Goal: Information Seeking & Learning: Find specific fact

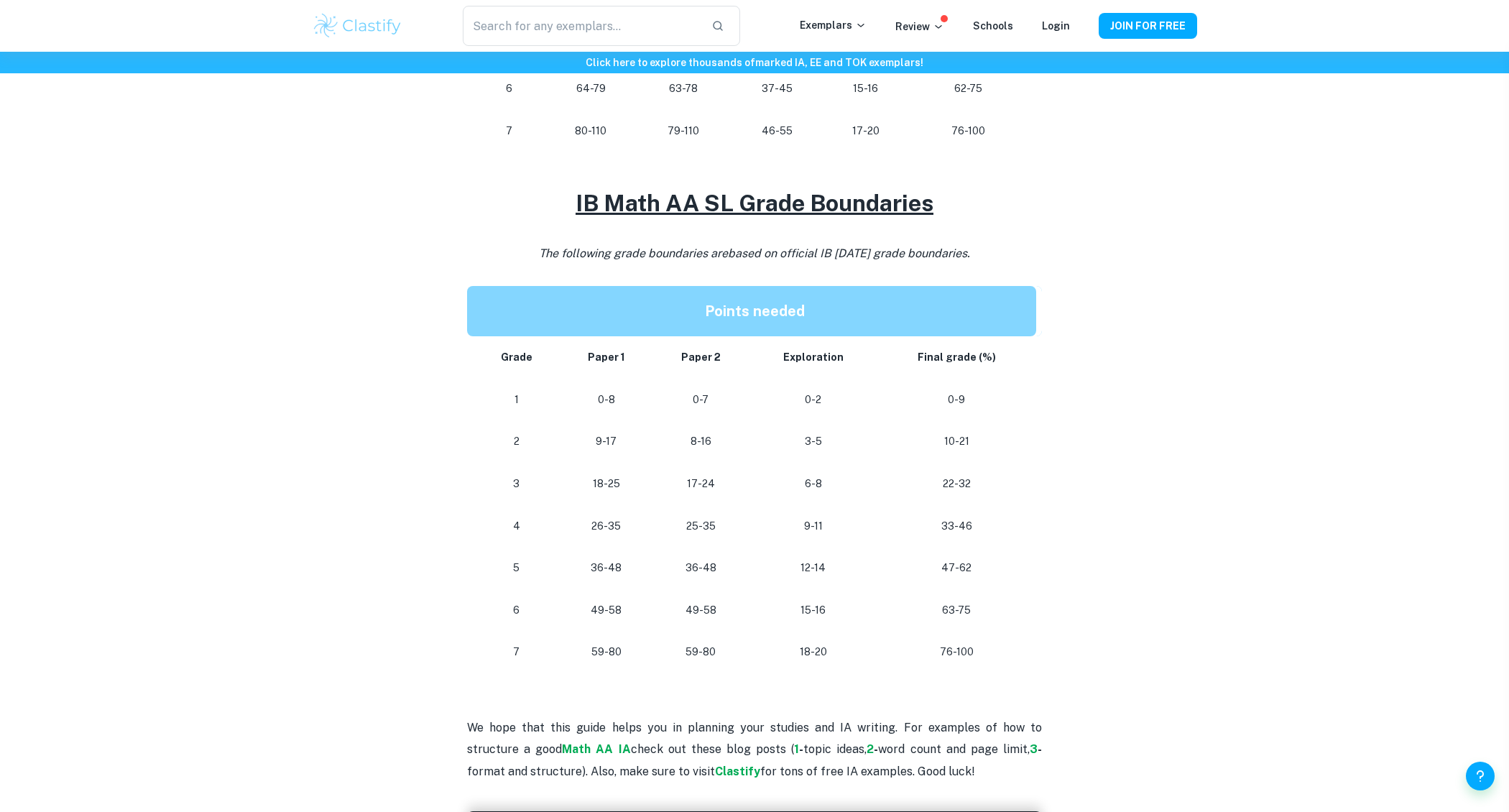
scroll to position [1053, 0]
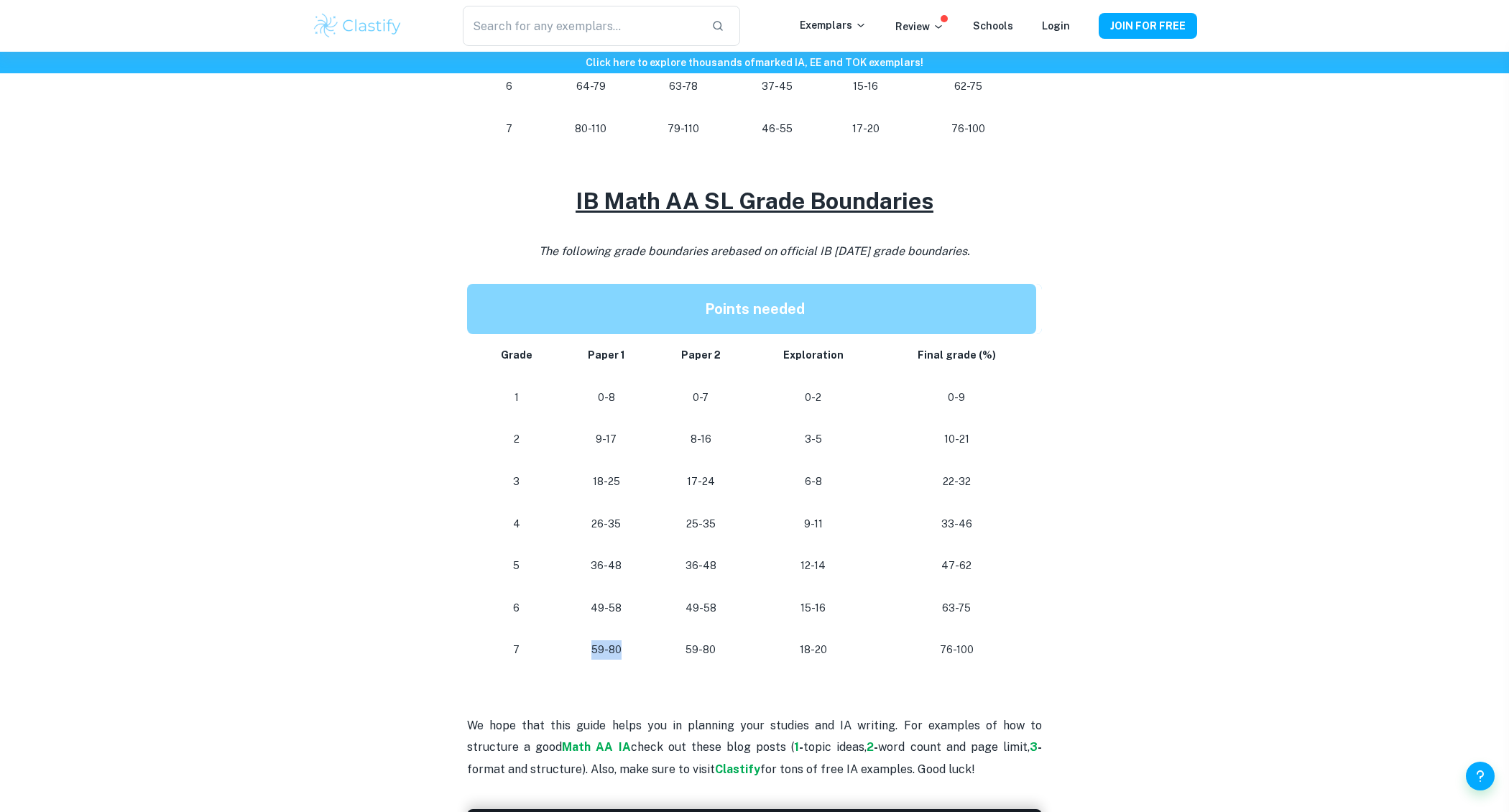
drag, startPoint x: 595, startPoint y: 652, endPoint x: 624, endPoint y: 650, distance: 29.1
click at [624, 650] on p "59-80" at bounding box center [606, 650] width 70 height 20
click at [690, 650] on p "59-80" at bounding box center [700, 650] width 74 height 20
drag, startPoint x: 689, startPoint y: 650, endPoint x: 716, endPoint y: 650, distance: 27.0
click at [716, 650] on p "59-80" at bounding box center [700, 650] width 74 height 20
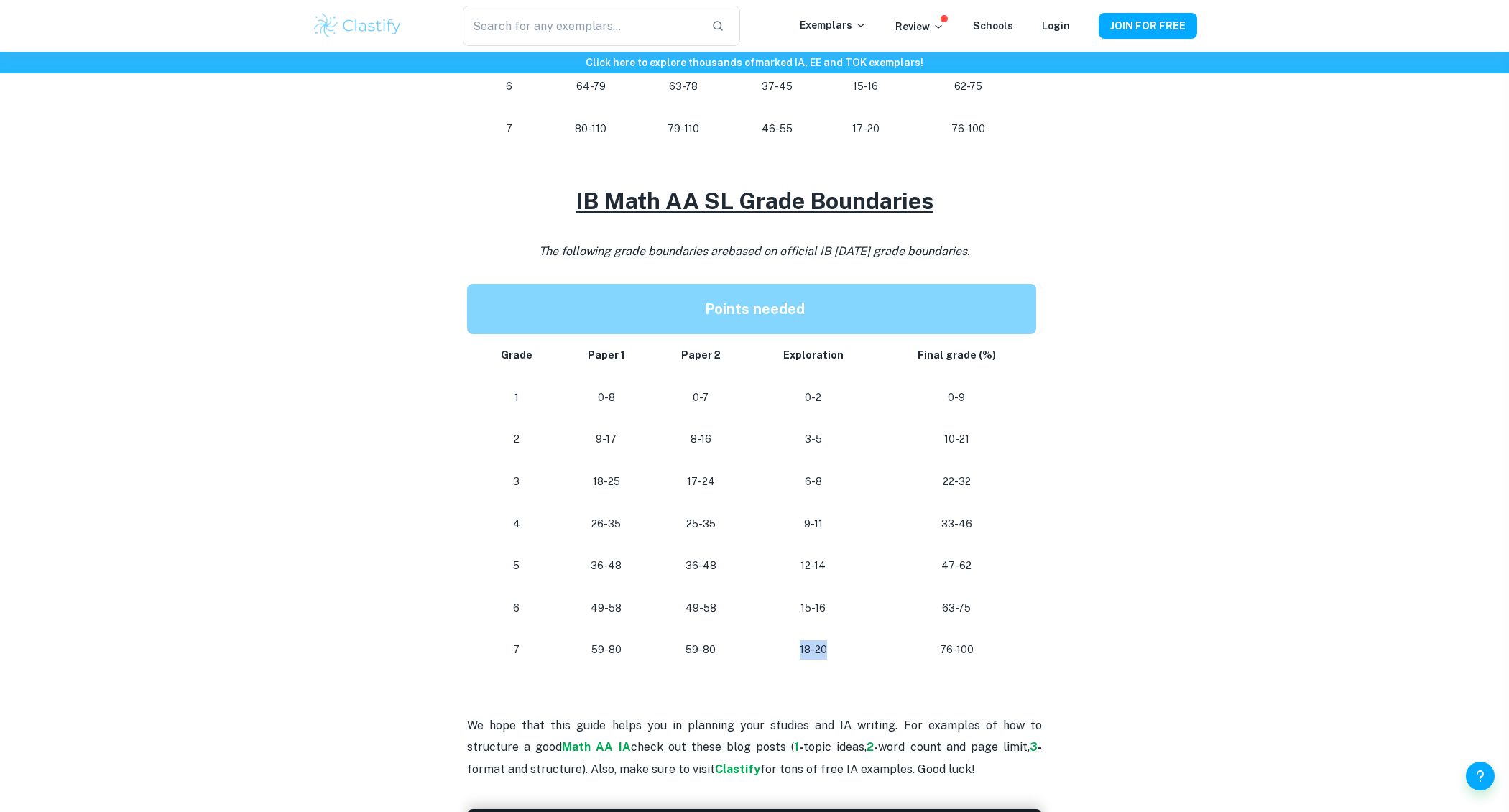
drag, startPoint x: 803, startPoint y: 652, endPoint x: 828, endPoint y: 652, distance: 25.0
click at [828, 652] on p "18-20" at bounding box center [812, 650] width 105 height 20
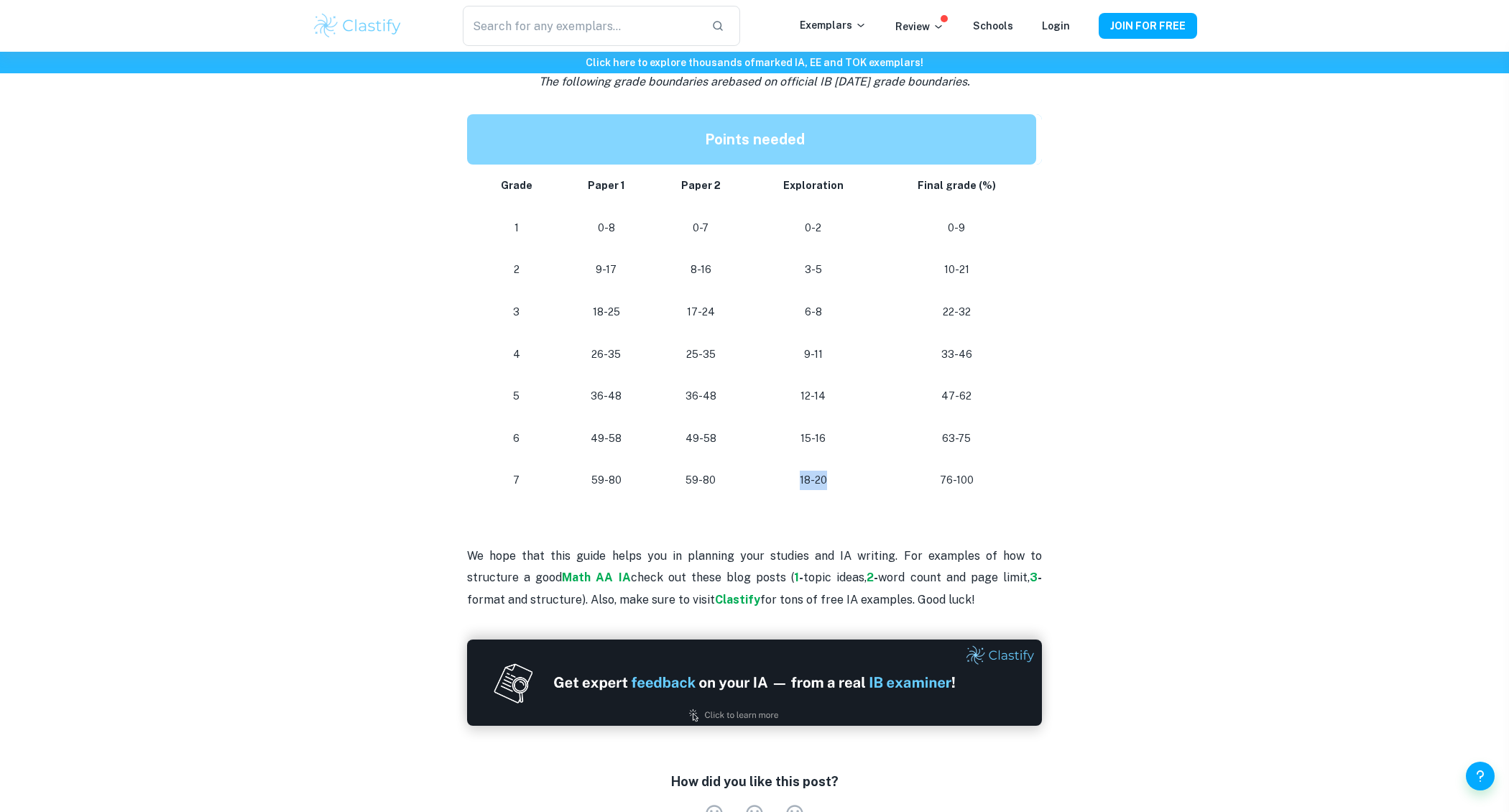
scroll to position [1196, 0]
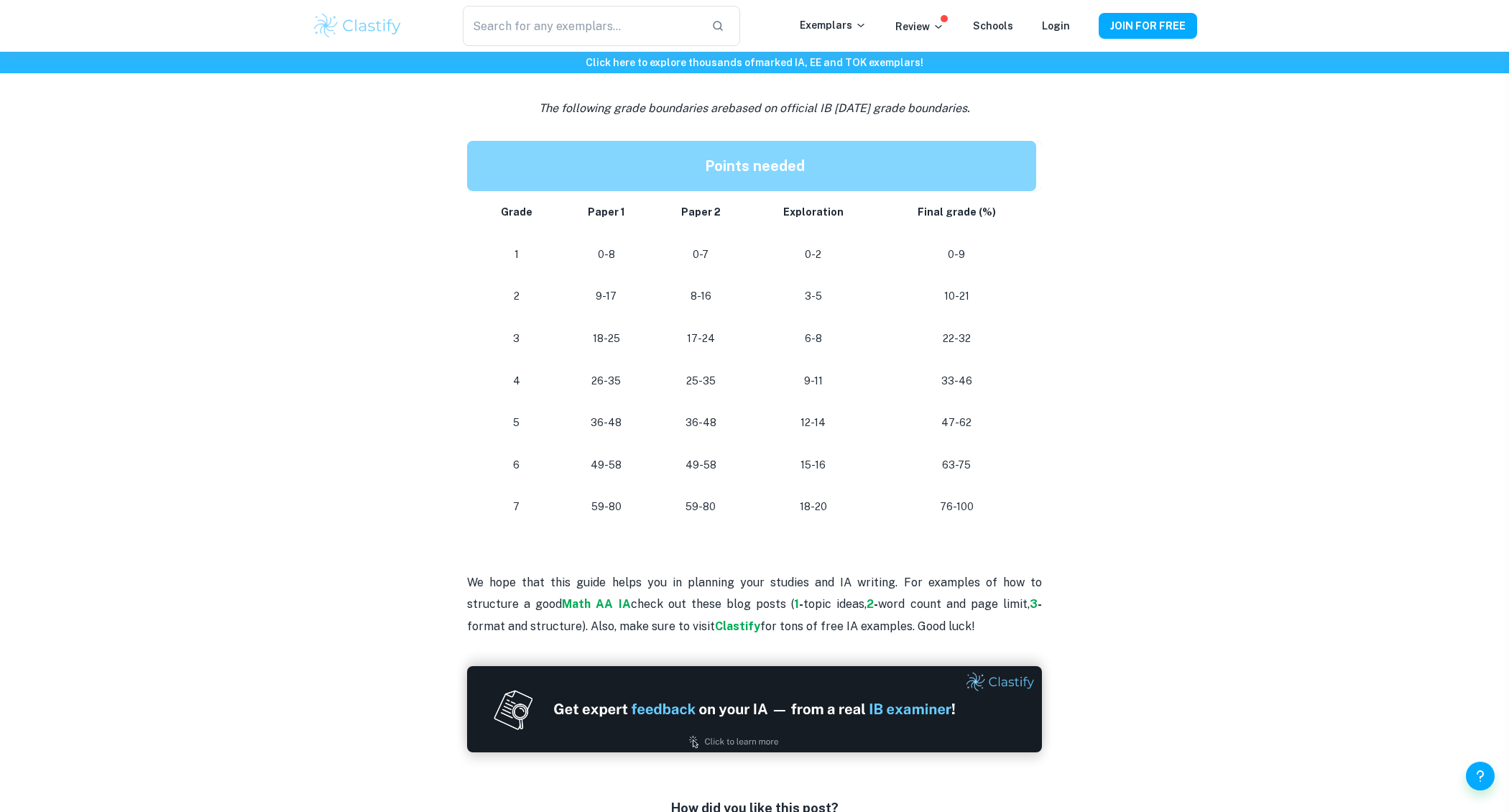
click at [863, 363] on td "9-11" at bounding box center [813, 381] width 128 height 42
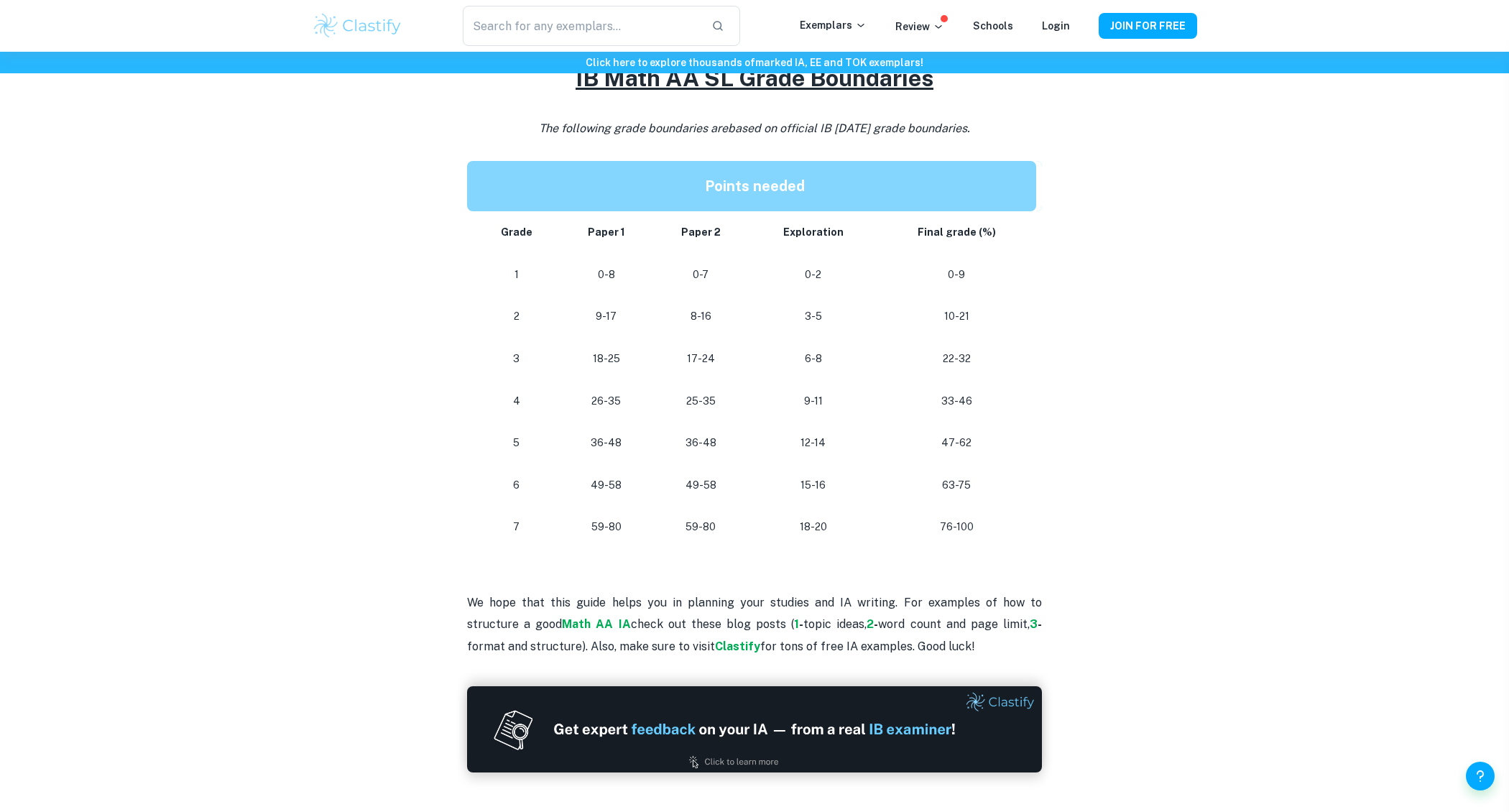
scroll to position [1173, 0]
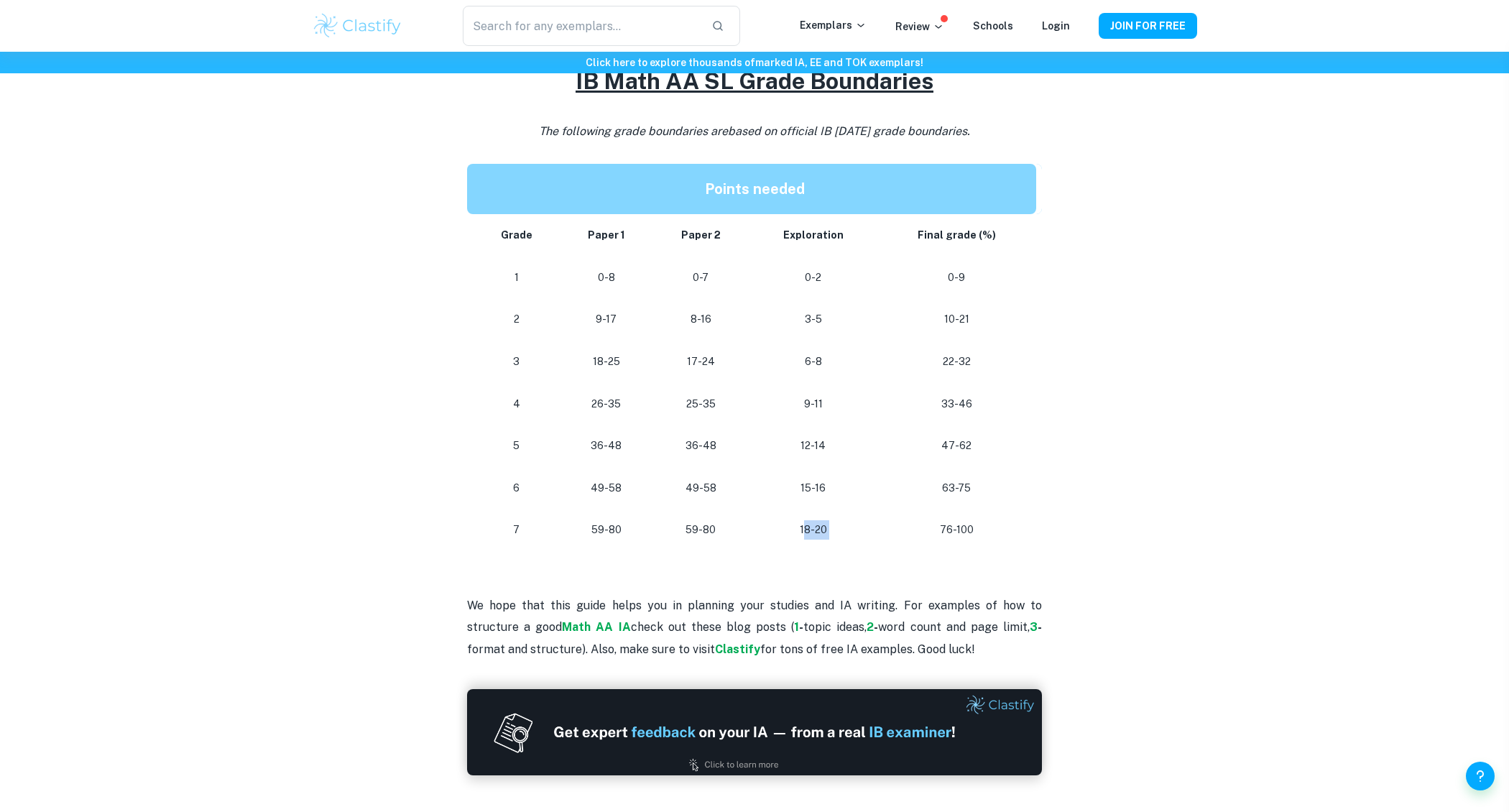
drag, startPoint x: 804, startPoint y: 527, endPoint x: 894, endPoint y: 527, distance: 90.0
click at [894, 527] on tr "[PHONE_NUMBER] [PHONE_NUMBER]" at bounding box center [754, 529] width 575 height 42
click at [835, 527] on p "18-20" at bounding box center [812, 529] width 105 height 20
